Goal: Transaction & Acquisition: Subscribe to service/newsletter

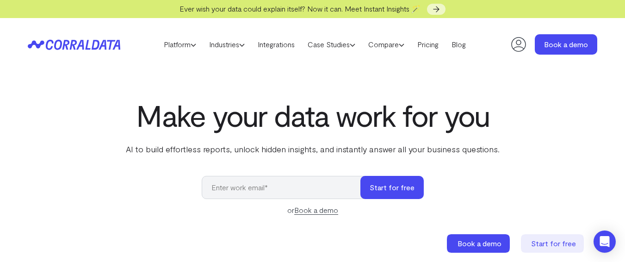
click at [288, 193] on input "email" at bounding box center [286, 187] width 168 height 23
type input "[EMAIL_ADDRESS][DOMAIN_NAME]"
click at [385, 188] on button "Start for free" at bounding box center [391, 187] width 63 height 23
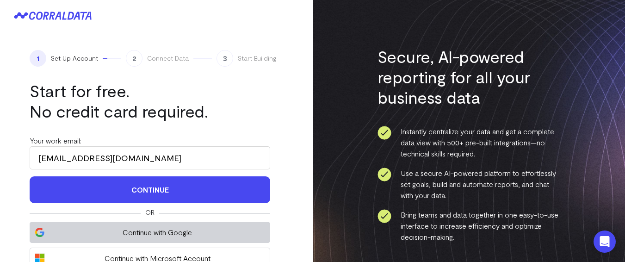
click at [186, 223] on button "Continue with Google" at bounding box center [150, 232] width 241 height 21
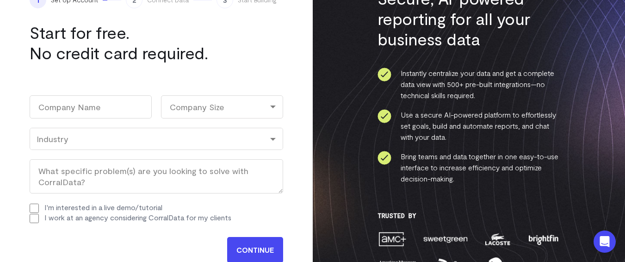
scroll to position [80, 0]
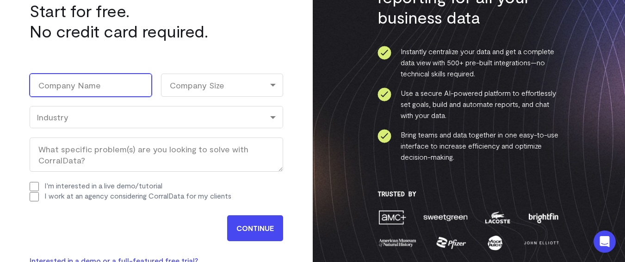
click at [88, 78] on input "Company Name (Required)" at bounding box center [91, 85] width 122 height 23
type input "[PERSON_NAME] group"
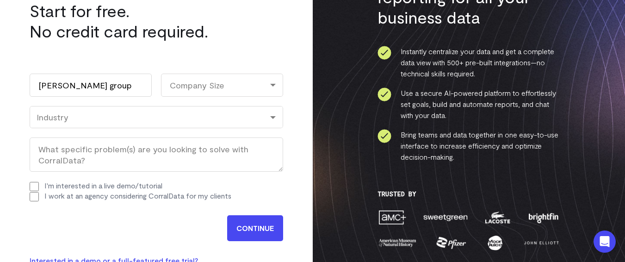
click at [211, 87] on div "Company Size" at bounding box center [222, 85] width 122 height 23
click at [201, 126] on li "1-10" at bounding box center [222, 125] width 122 height 19
select select "1-10"
click at [197, 120] on div "Industry" at bounding box center [157, 117] width 240 height 10
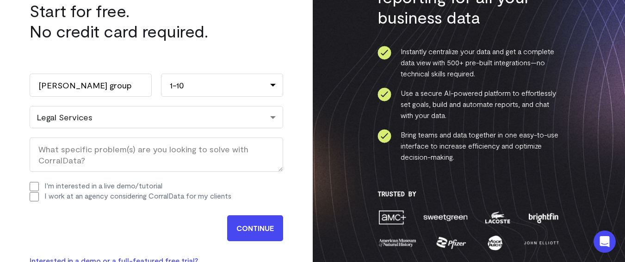
click at [247, 224] on input "CONTINUE" at bounding box center [255, 228] width 56 height 26
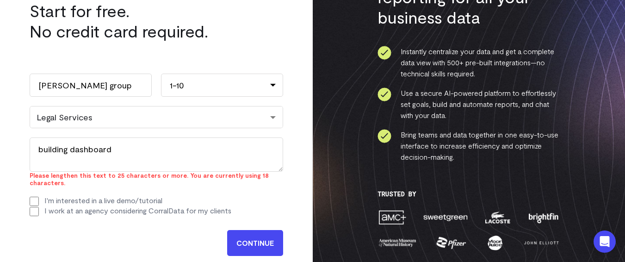
click at [259, 238] on input "CONTINUE" at bounding box center [255, 243] width 56 height 26
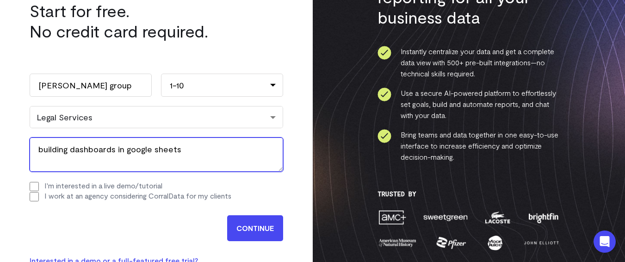
type textarea "building dashboards in google sheets"
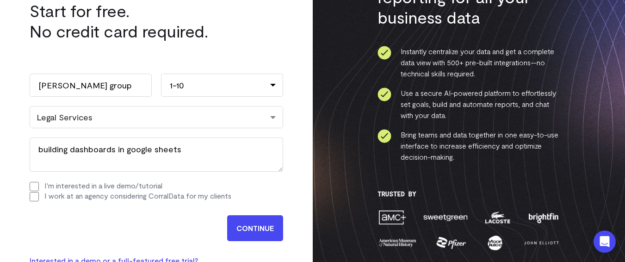
click at [257, 228] on input "CONTINUE" at bounding box center [255, 228] width 56 height 26
